Goal: Browse casually

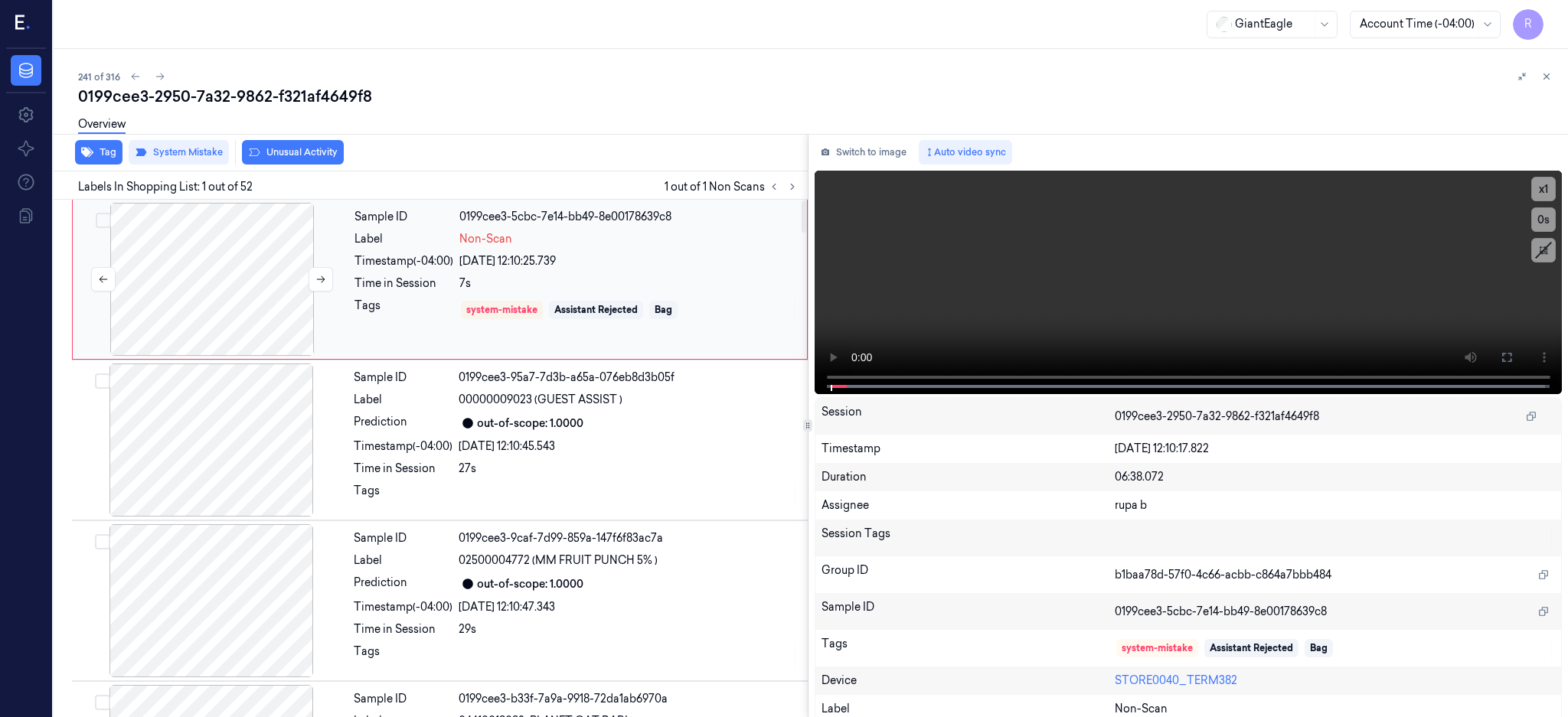
click at [241, 309] on div at bounding box center [211, 279] width 272 height 153
click at [1518, 346] on button at bounding box center [1507, 358] width 25 height 25
click at [230, 289] on div at bounding box center [211, 279] width 272 height 153
click at [1511, 361] on icon at bounding box center [1507, 358] width 10 height 10
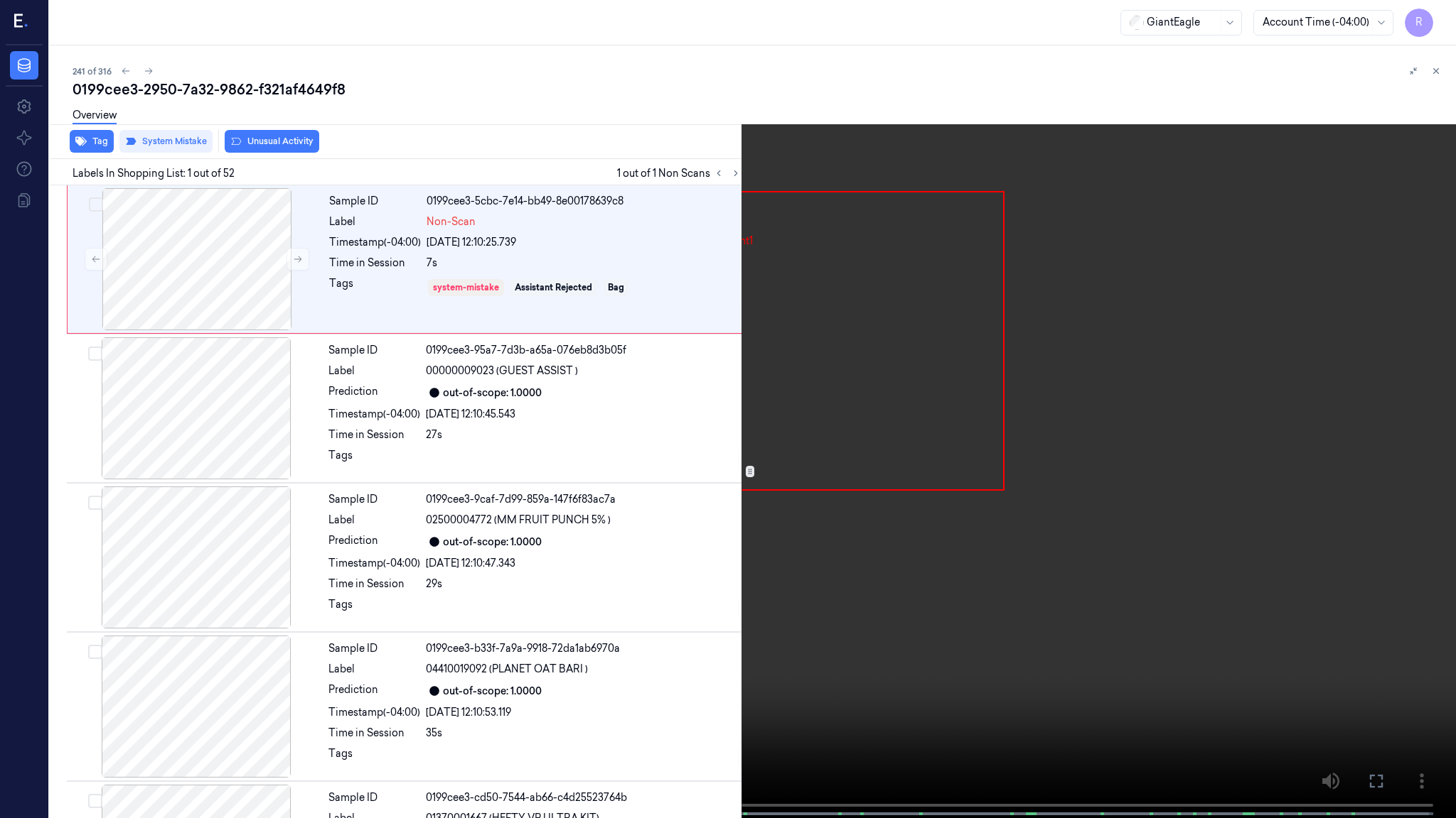
click at [893, 411] on video at bounding box center [728, 410] width 1456 height 822
click at [891, 410] on video at bounding box center [728, 410] width 1456 height 822
click at [158, 665] on video at bounding box center [728, 410] width 1456 height 822
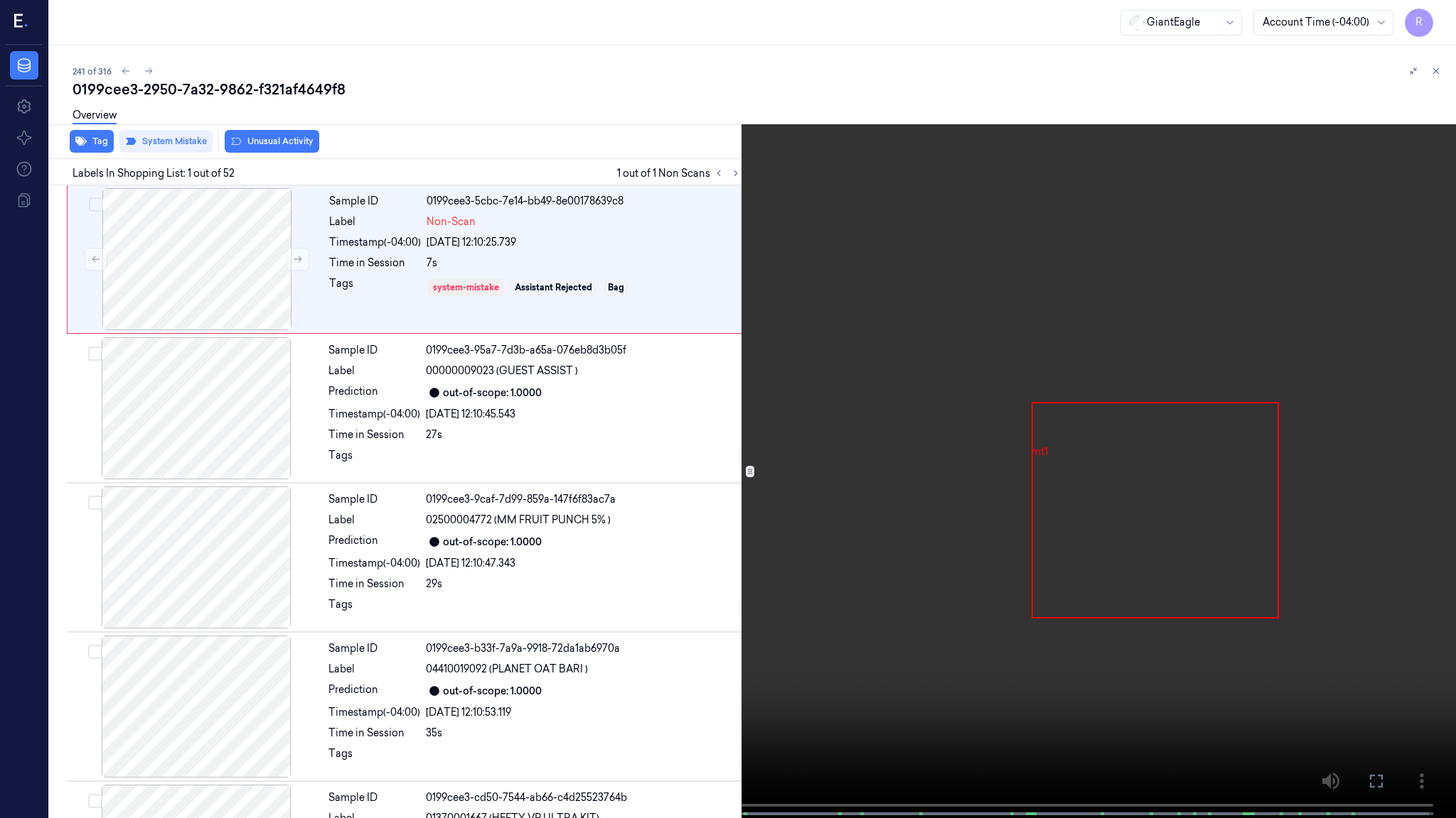
click at [57, 665] on span at bounding box center [58, 814] width 2 height 7
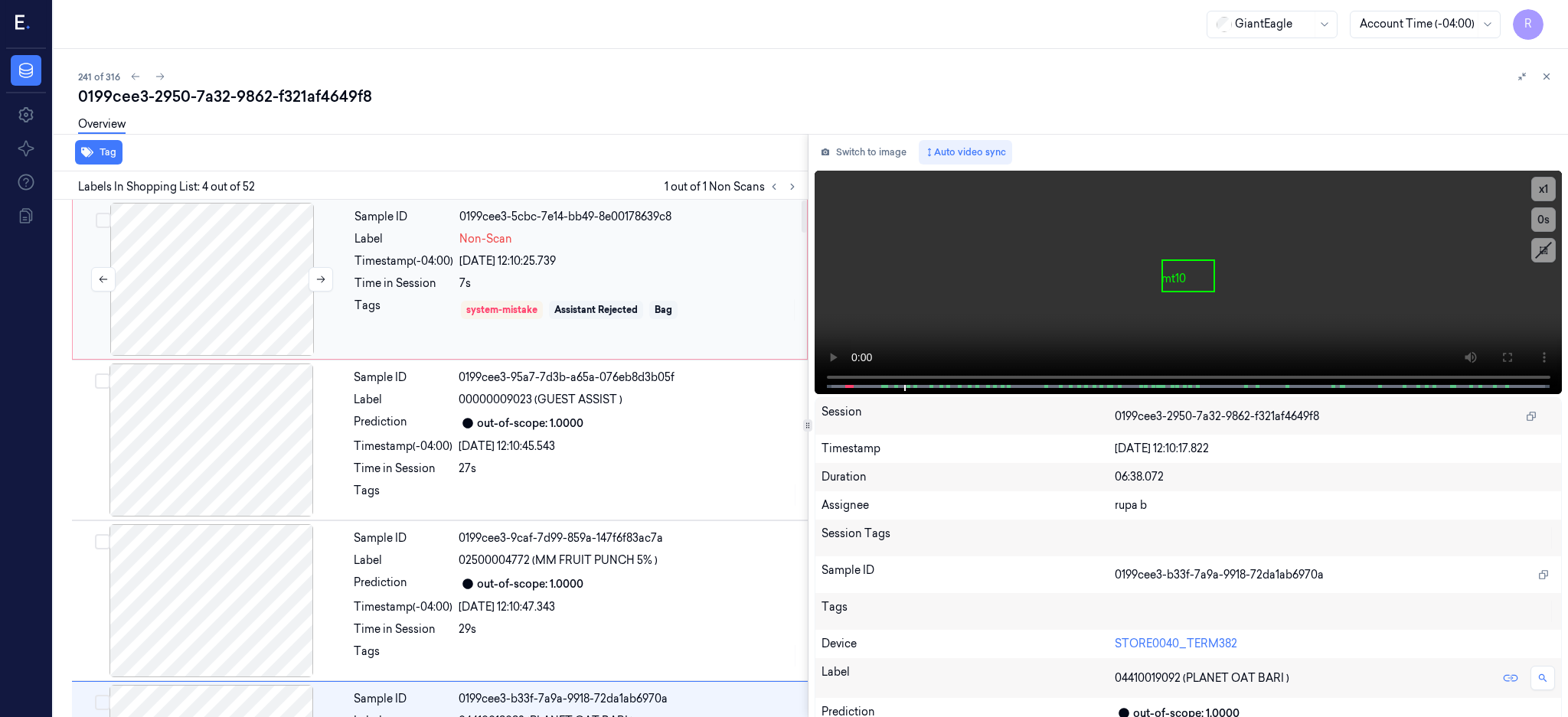
click at [257, 266] on div at bounding box center [211, 279] width 272 height 153
